Goal: Task Accomplishment & Management: Manage account settings

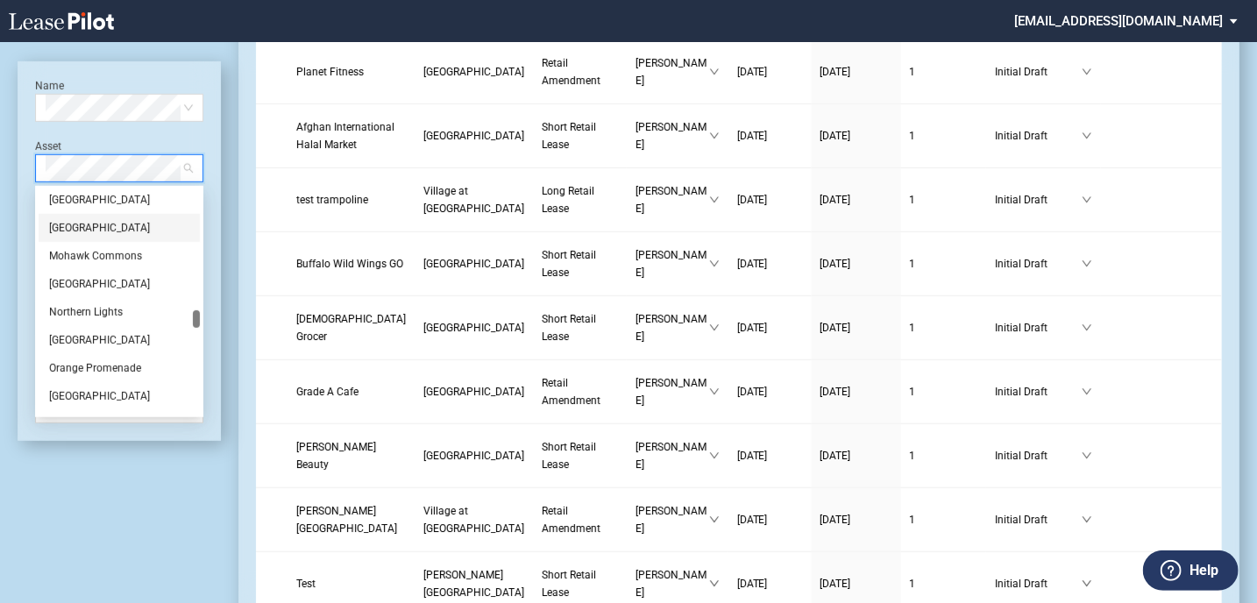
scroll to position [1577, 0]
click at [127, 223] on div "Northern Lights" at bounding box center [119, 225] width 140 height 18
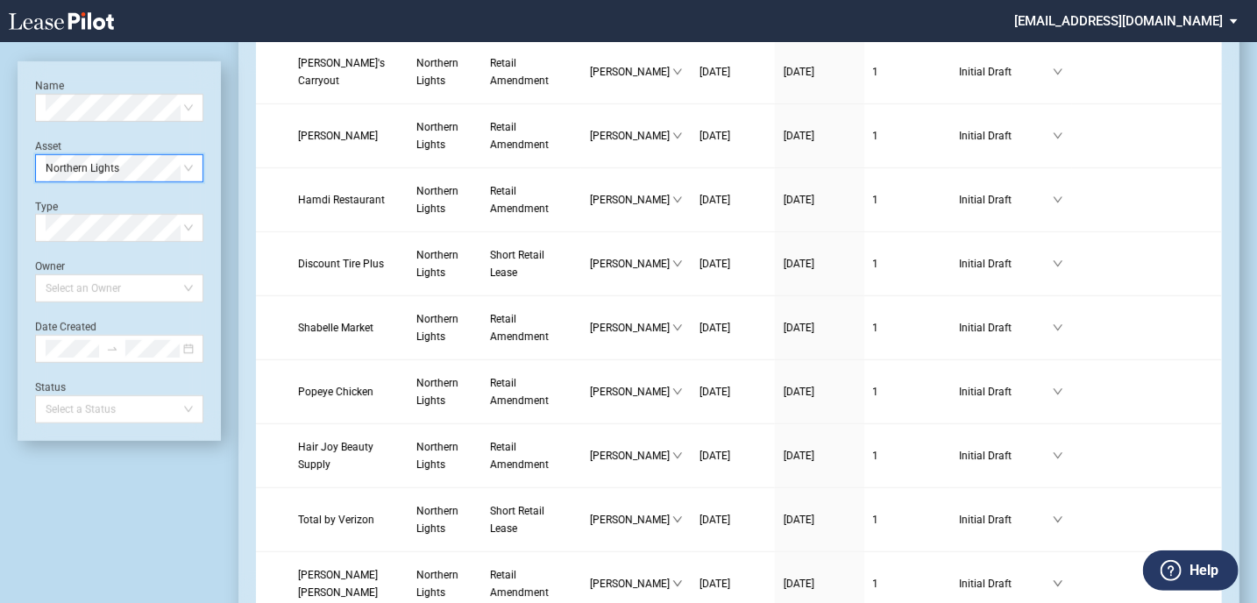
scroll to position [0, 0]
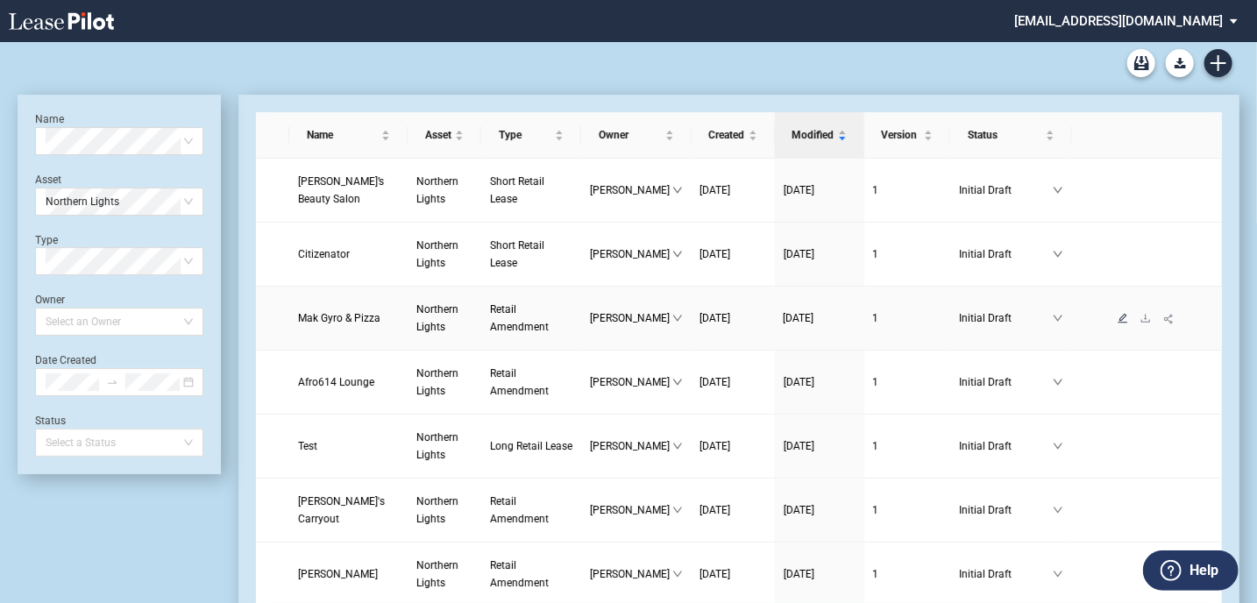
click at [1115, 322] on link at bounding box center [1122, 318] width 23 height 12
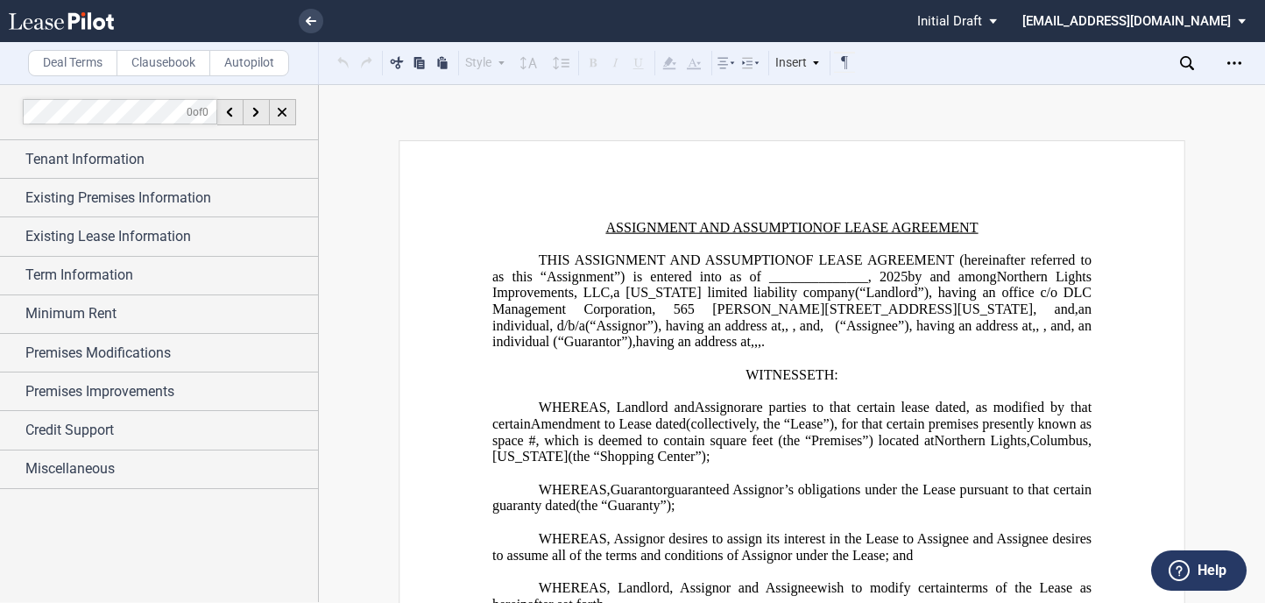
drag, startPoint x: 1068, startPoint y: 255, endPoint x: 1160, endPoint y: 220, distance: 98.5
click at [1068, 255] on span "OF LEASE AGREEMENT (hereinafter referred to as this “Assignment”) is entered in…" at bounding box center [793, 268] width 603 height 32
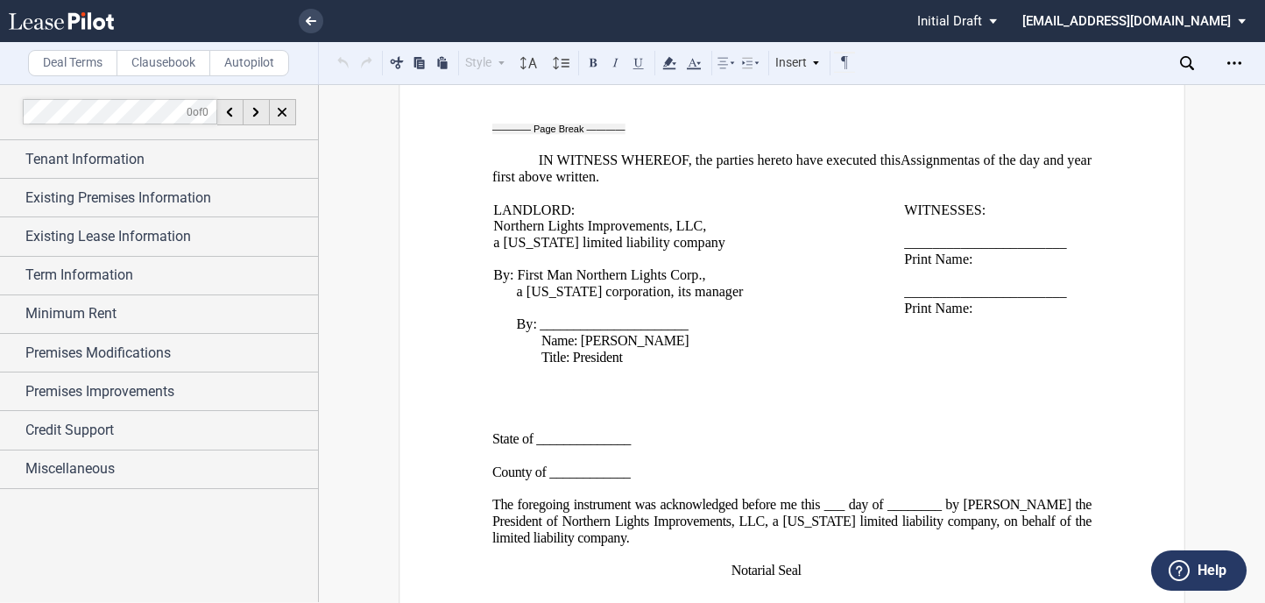
scroll to position [3253, 0]
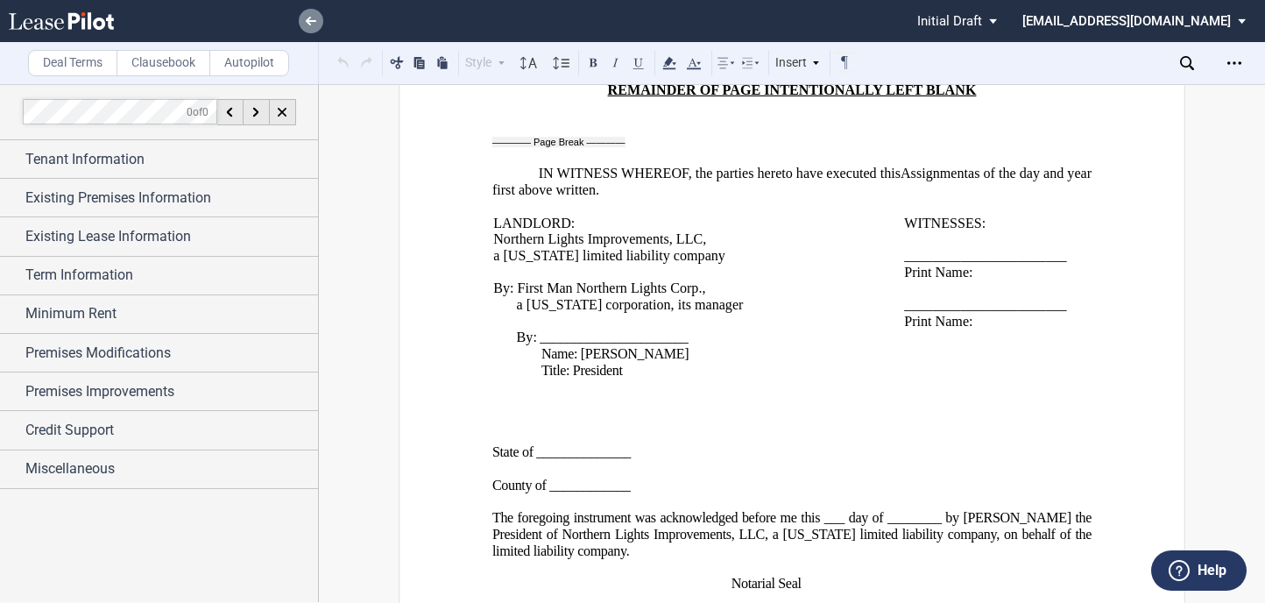
click at [315, 17] on icon at bounding box center [311, 21] width 11 height 9
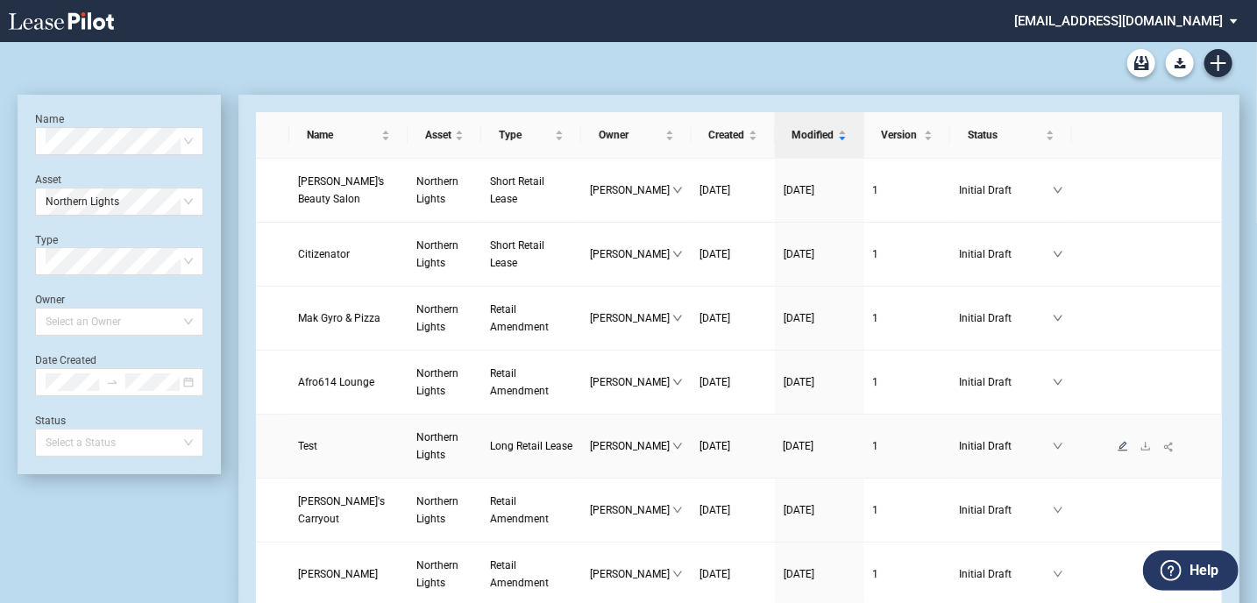
click at [1117, 443] on icon "edit" at bounding box center [1122, 446] width 11 height 11
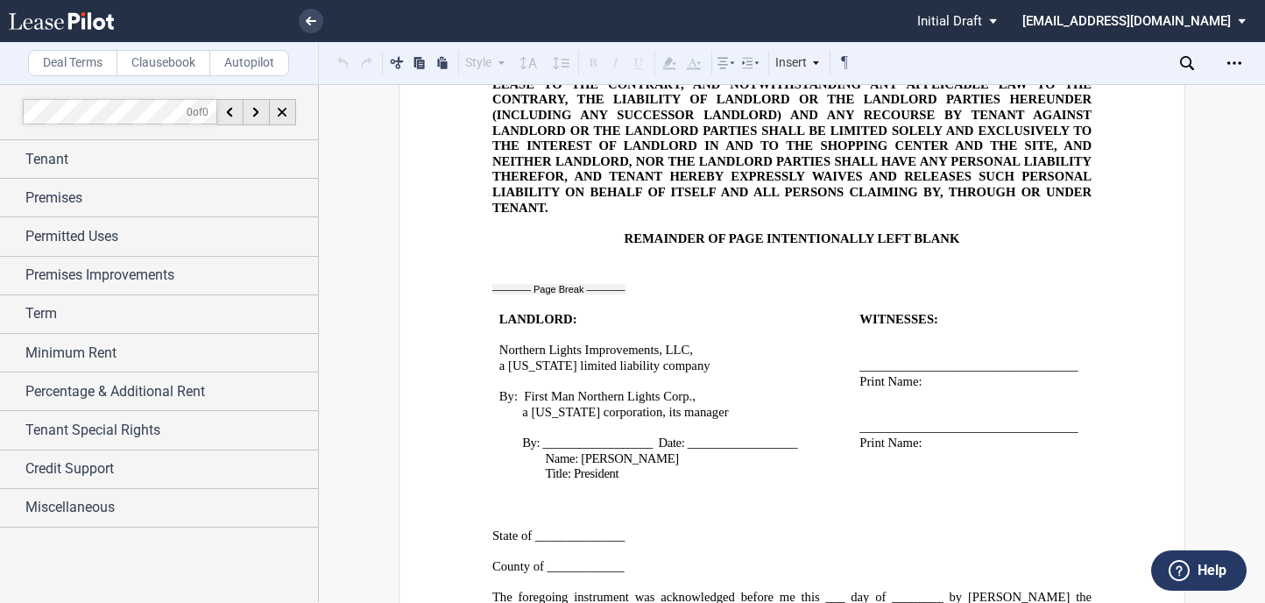
scroll to position [32186, 0]
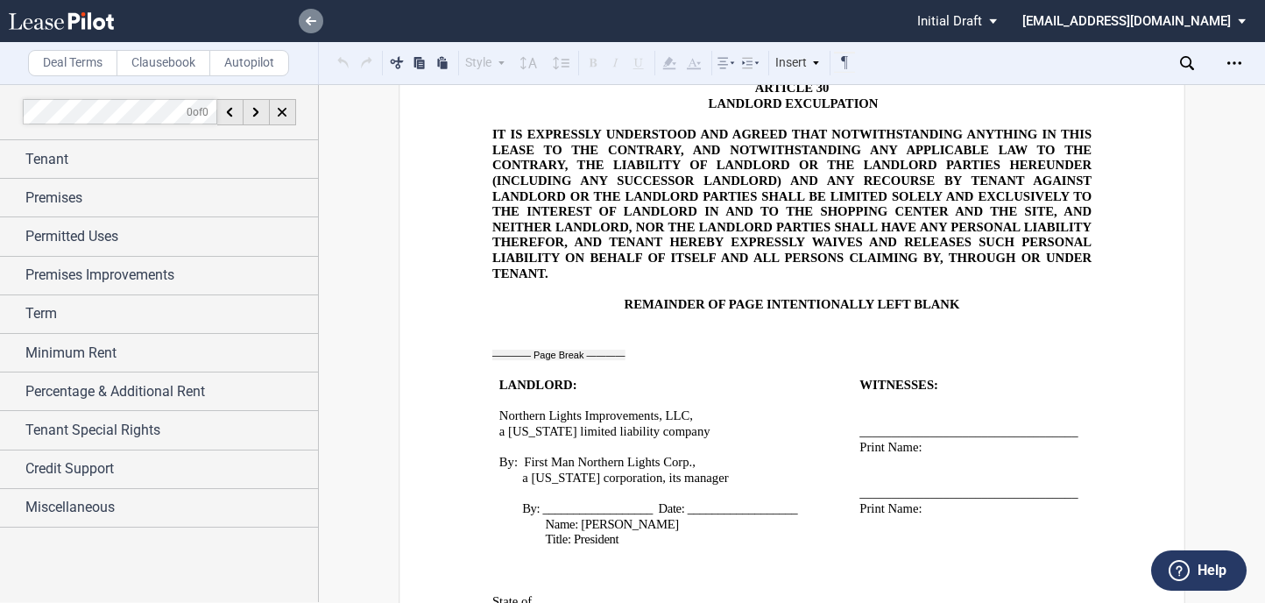
click at [319, 21] on link at bounding box center [311, 21] width 25 height 25
